Goal: Task Accomplishment & Management: Complete application form

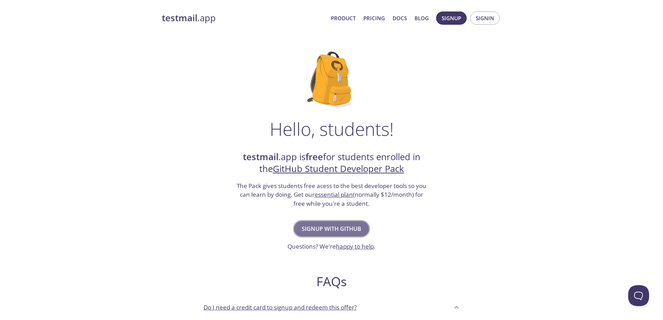
click at [325, 230] on span "Signup with GitHub" at bounding box center [331, 229] width 59 height 10
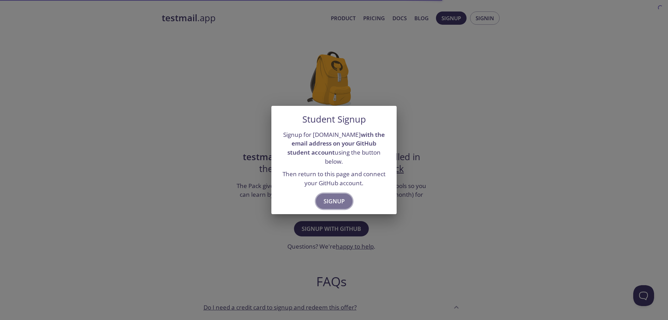
click at [337, 198] on span "Signup" at bounding box center [334, 201] width 21 height 10
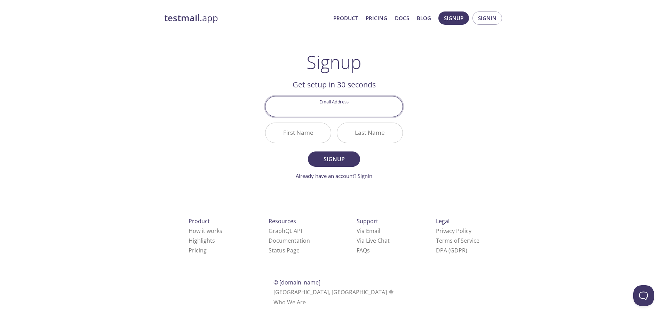
click at [333, 109] on input "Email Address" at bounding box center [333, 106] width 137 height 20
type input "98webfk@gmail.com"
click at [314, 135] on input "First Name" at bounding box center [297, 133] width 65 height 20
paste input "MD. NASHID AL NAHIYAN"
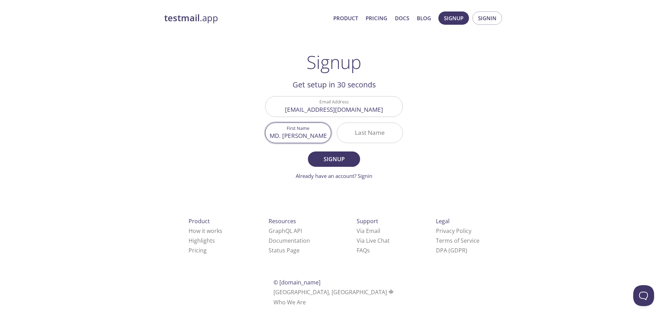
scroll to position [0, 14]
click at [308, 135] on input "MD. NASHID AL NAHIYAN" at bounding box center [297, 133] width 65 height 20
type input "MD. NASHID AL"
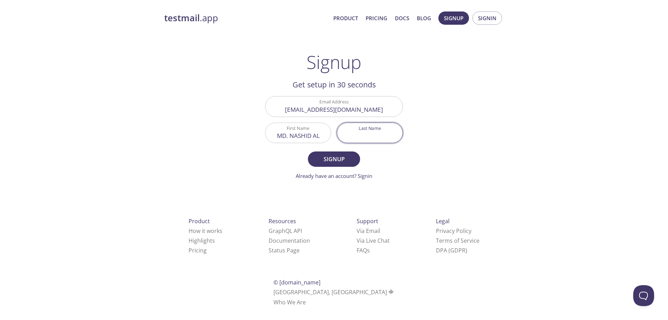
click at [366, 135] on input "Last Name" at bounding box center [369, 133] width 65 height 20
paste input "NAHIYAN"
type input "NAHIYAN"
click at [321, 134] on input "MD. NASHID AL" at bounding box center [297, 133] width 65 height 20
type input "MD. NASHID AL"
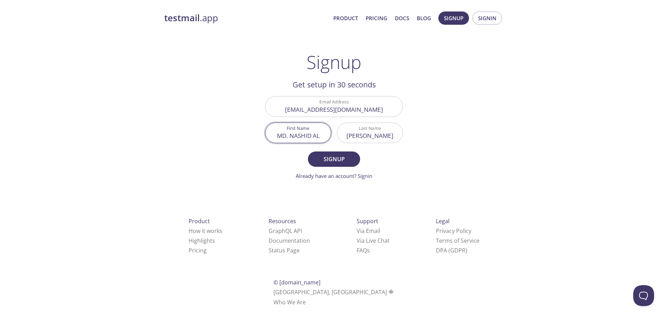
click at [308, 151] on button "Signup" at bounding box center [334, 158] width 52 height 15
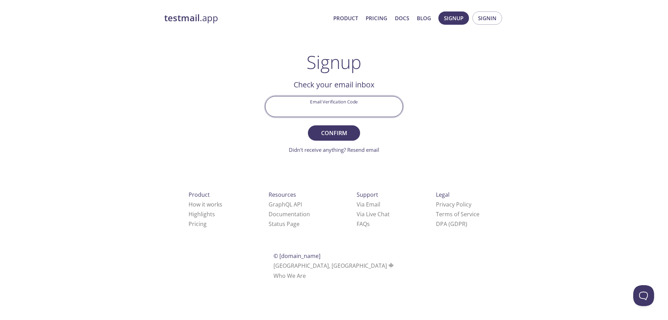
paste input "3LWAY5X"
type input "3LWAY5X"
click at [344, 134] on span "Confirm" at bounding box center [334, 133] width 37 height 10
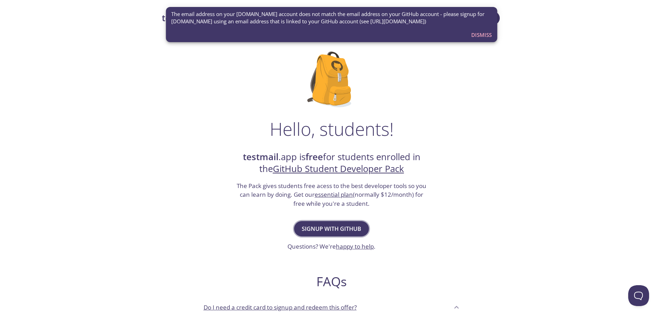
click at [358, 231] on span "Signup with GitHub" at bounding box center [331, 229] width 59 height 10
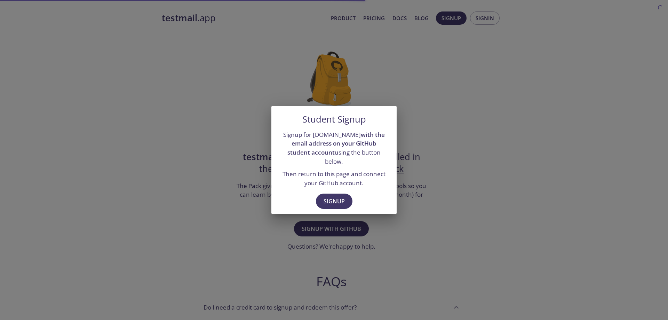
click at [330, 197] on span "Signup" at bounding box center [334, 201] width 21 height 10
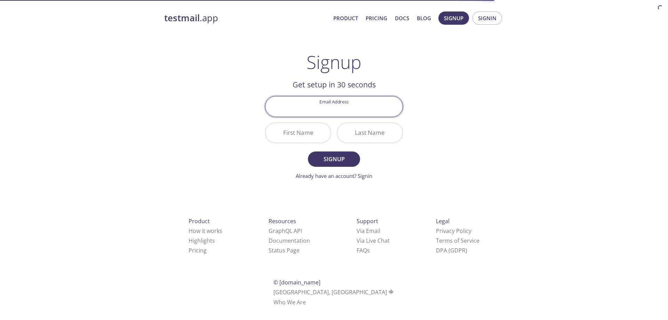
click at [345, 104] on input "Email Address" at bounding box center [333, 106] width 137 height 20
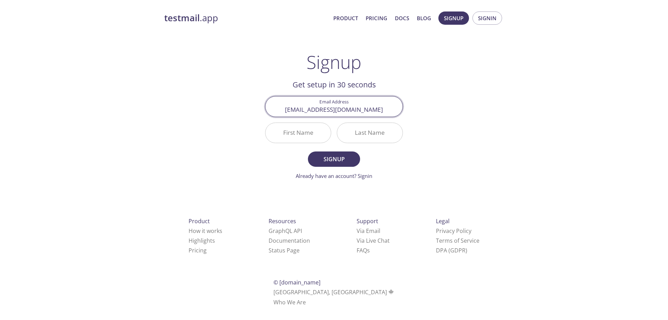
type input "[EMAIL_ADDRESS][DOMAIN_NAME]"
click at [311, 126] on input "First Name" at bounding box center [297, 133] width 65 height 20
paste input "MD. [PERSON_NAME]"
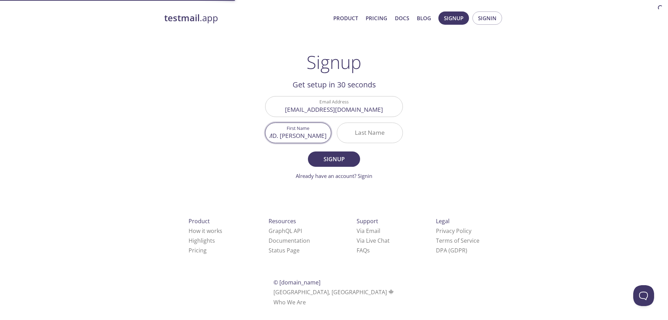
click at [312, 133] on input "MD. [PERSON_NAME]" at bounding box center [297, 133] width 65 height 20
type input "MD. NASHID AL"
click at [374, 127] on input "Last Name" at bounding box center [369, 133] width 65 height 20
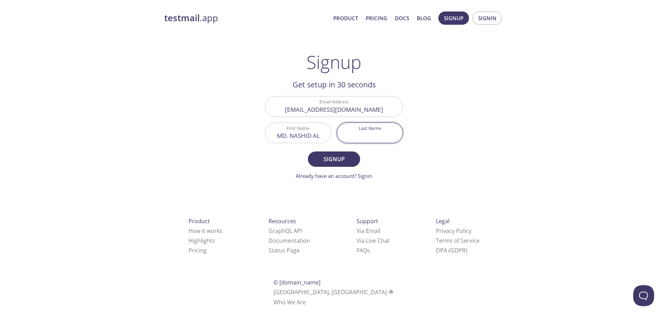
paste input "[PERSON_NAME]"
type input "[PERSON_NAME]"
click at [342, 160] on span "Signup" at bounding box center [334, 159] width 37 height 10
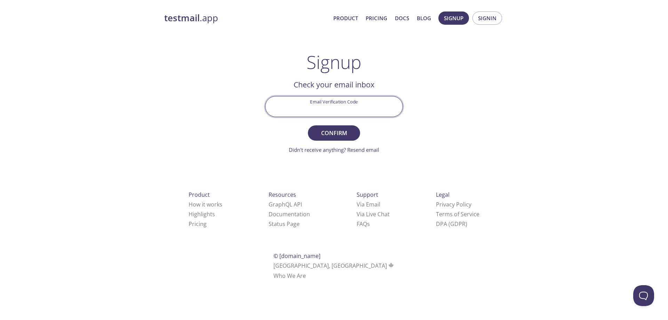
click at [307, 108] on input "Email Verification Code" at bounding box center [333, 106] width 137 height 20
paste input "G7MLCBX"
type input "G7MLCBX"
click at [328, 124] on form "Email Verification Code G7MLCBX Confirm Didn't receive anything? Resend email" at bounding box center [334, 124] width 138 height 57
click at [328, 133] on span "Confirm" at bounding box center [334, 133] width 37 height 10
